Goal: Navigation & Orientation: Find specific page/section

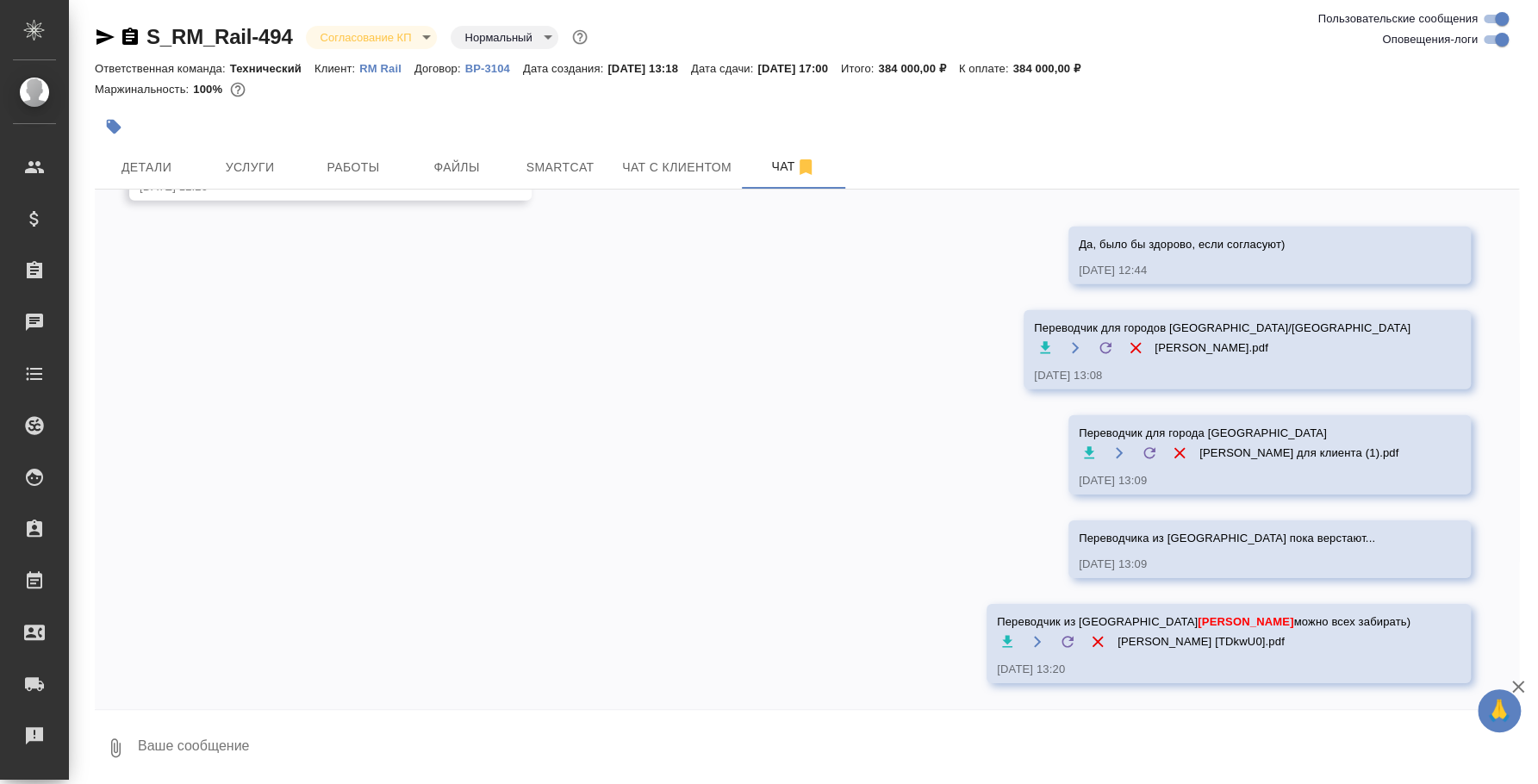
scroll to position [7759, 0]
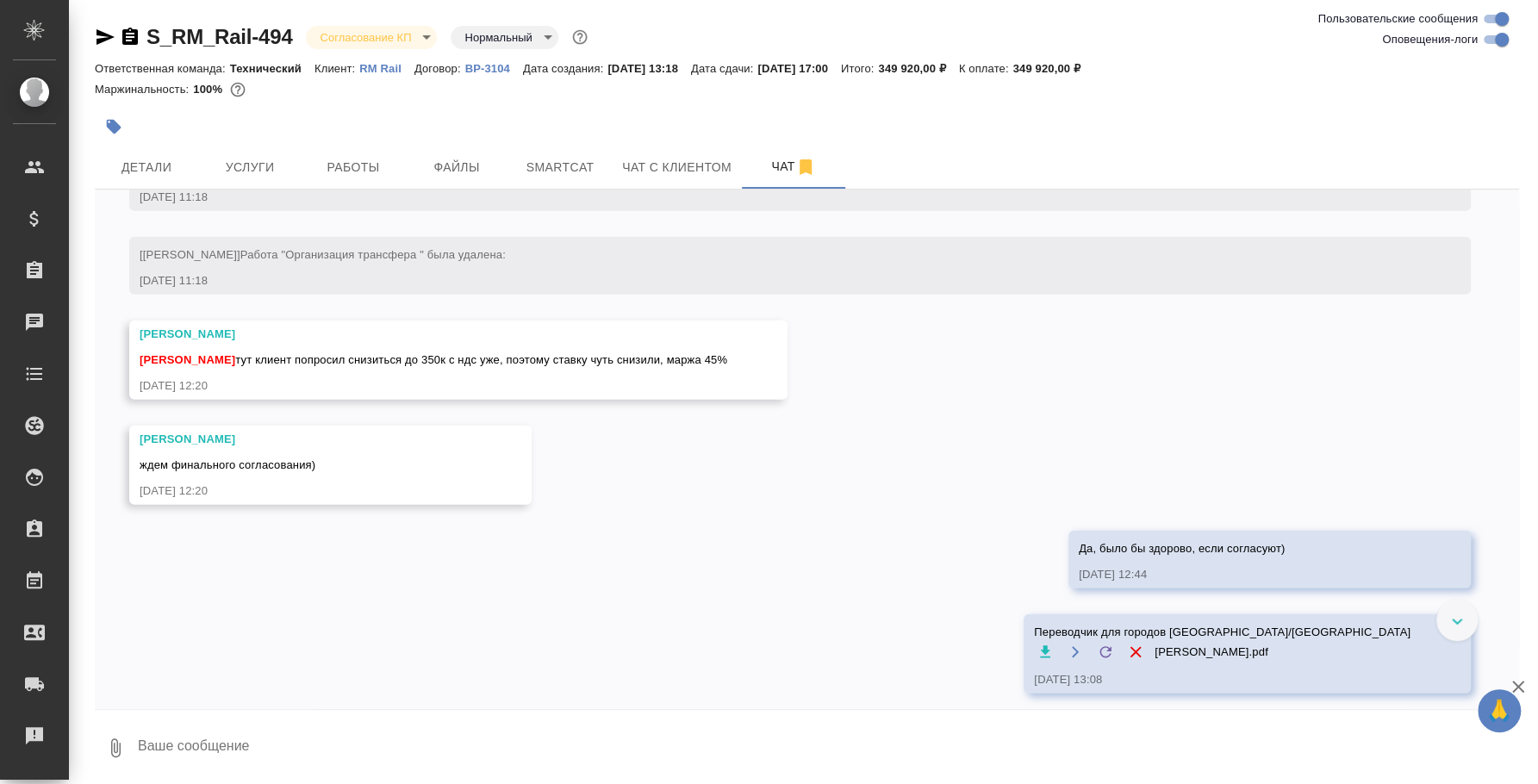
scroll to position [7733, 0]
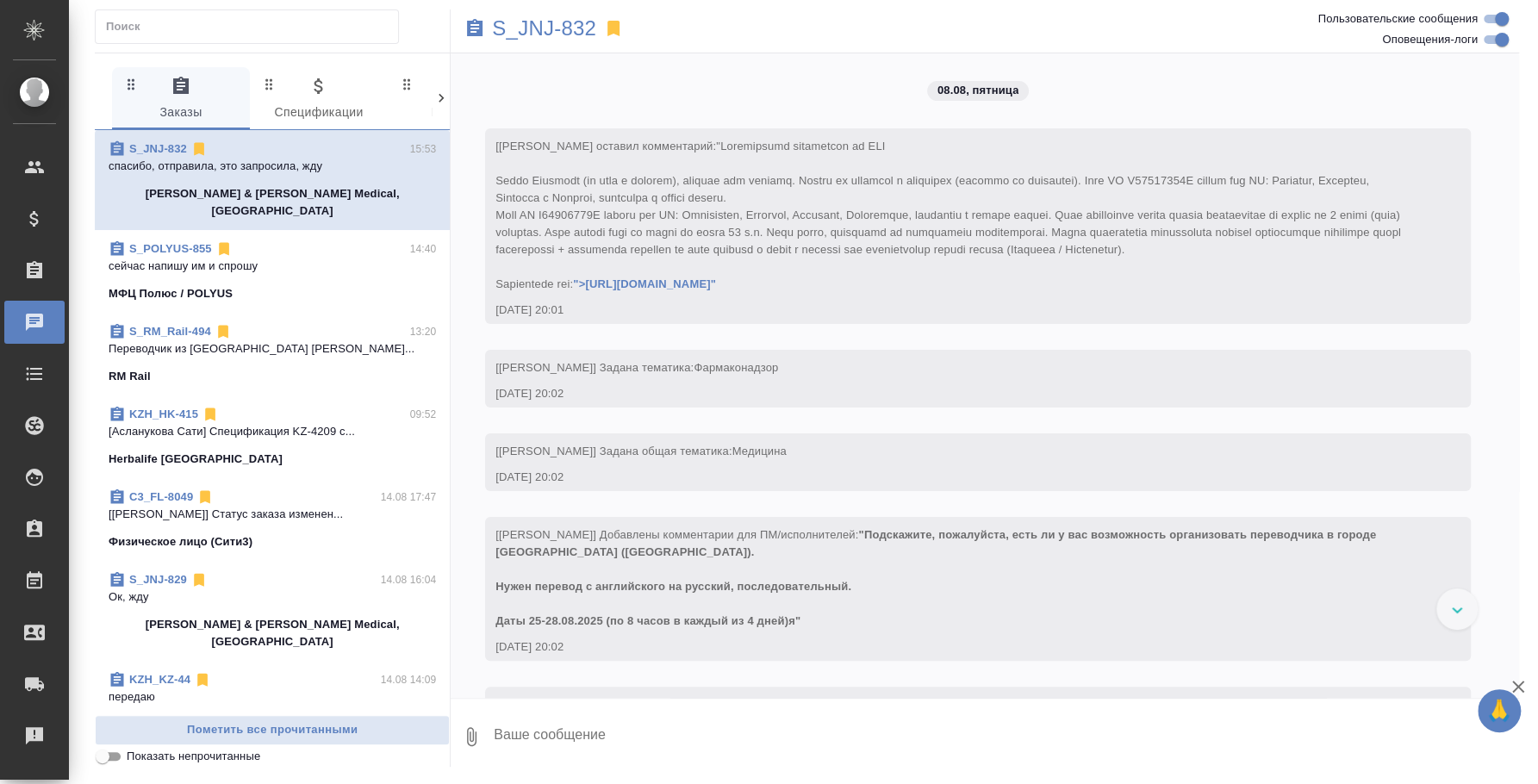
scroll to position [8386, 0]
